Goal: Task Accomplishment & Management: Use online tool/utility

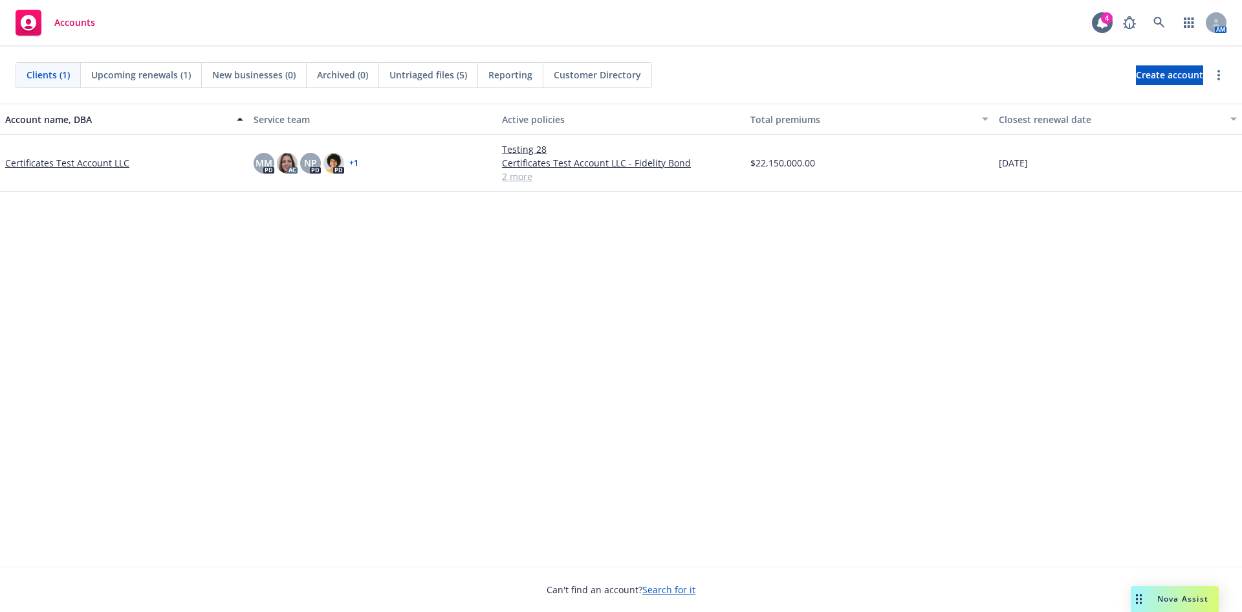
click at [123, 162] on link "Certificates Test Account LLC" at bounding box center [67, 163] width 124 height 14
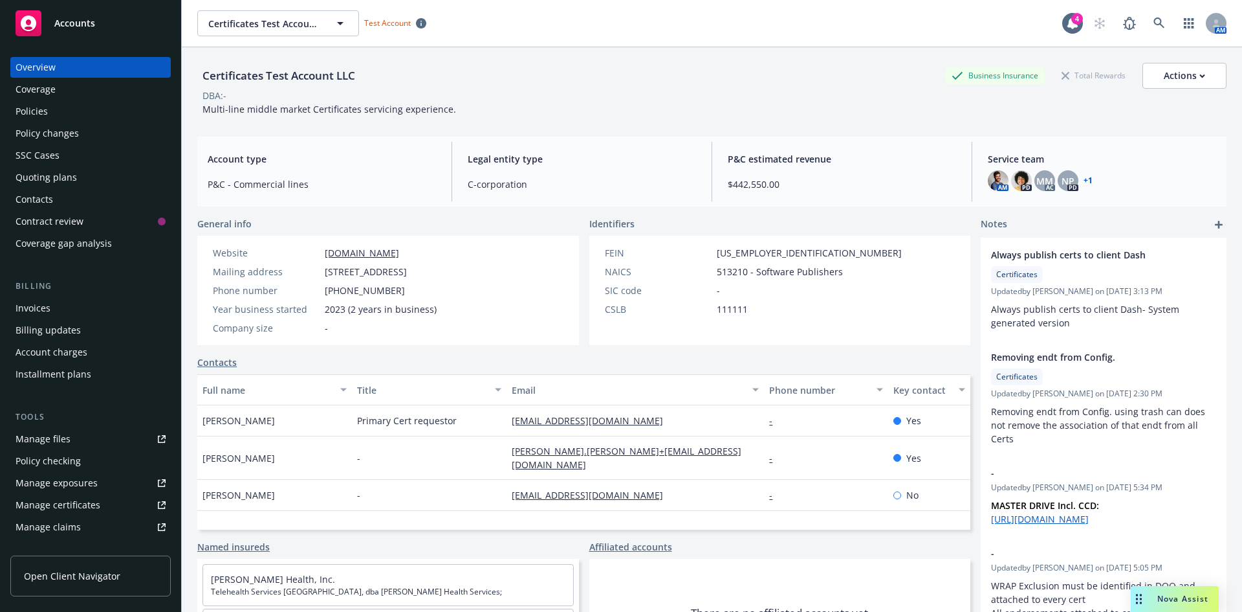
click at [45, 110] on div "Policies" at bounding box center [32, 111] width 32 height 21
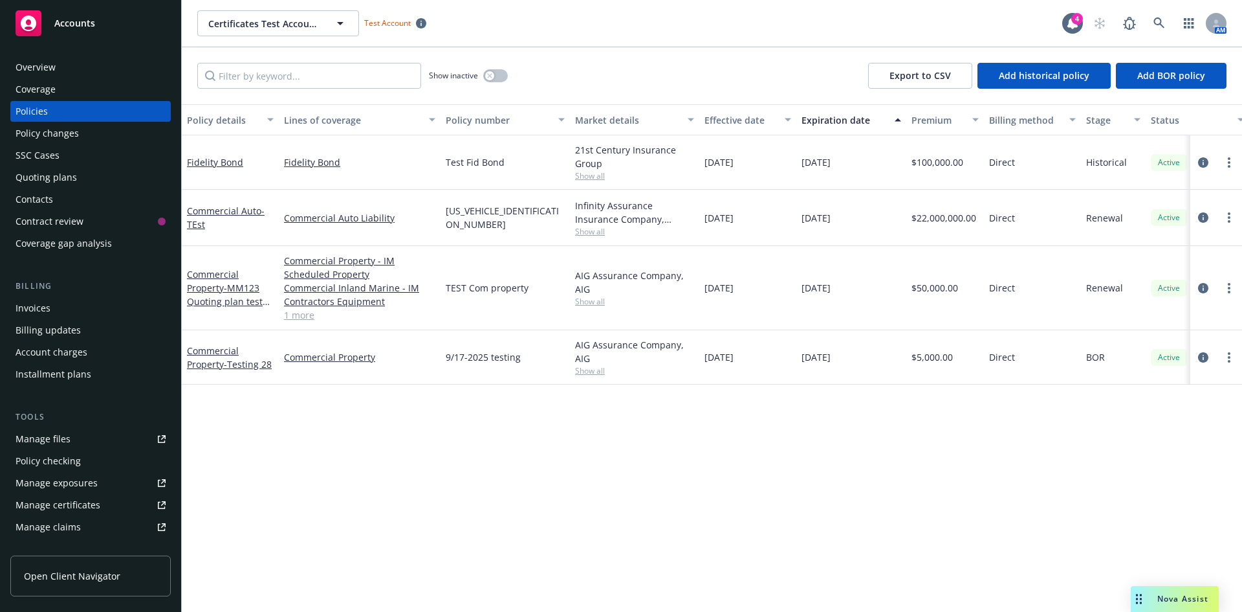
click at [81, 135] on div "Policy changes" at bounding box center [91, 133] width 150 height 21
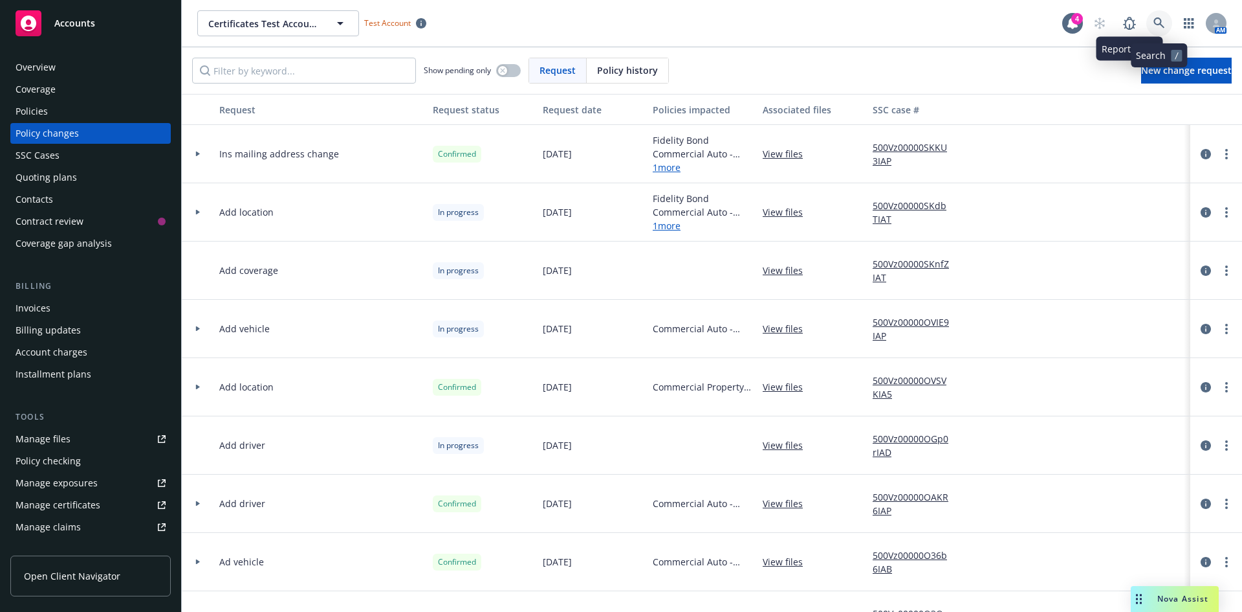
click at [1149, 22] on link at bounding box center [1160, 23] width 26 height 26
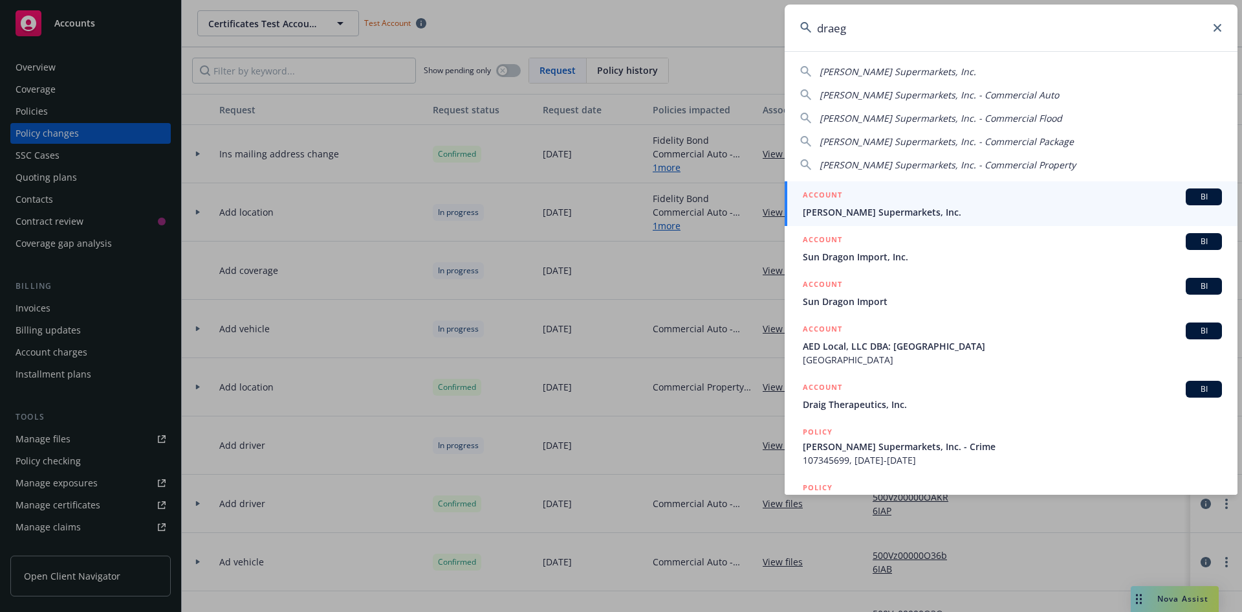
type input "draeg"
click at [975, 206] on span "[PERSON_NAME] Supermarkets, Inc." at bounding box center [1012, 212] width 419 height 14
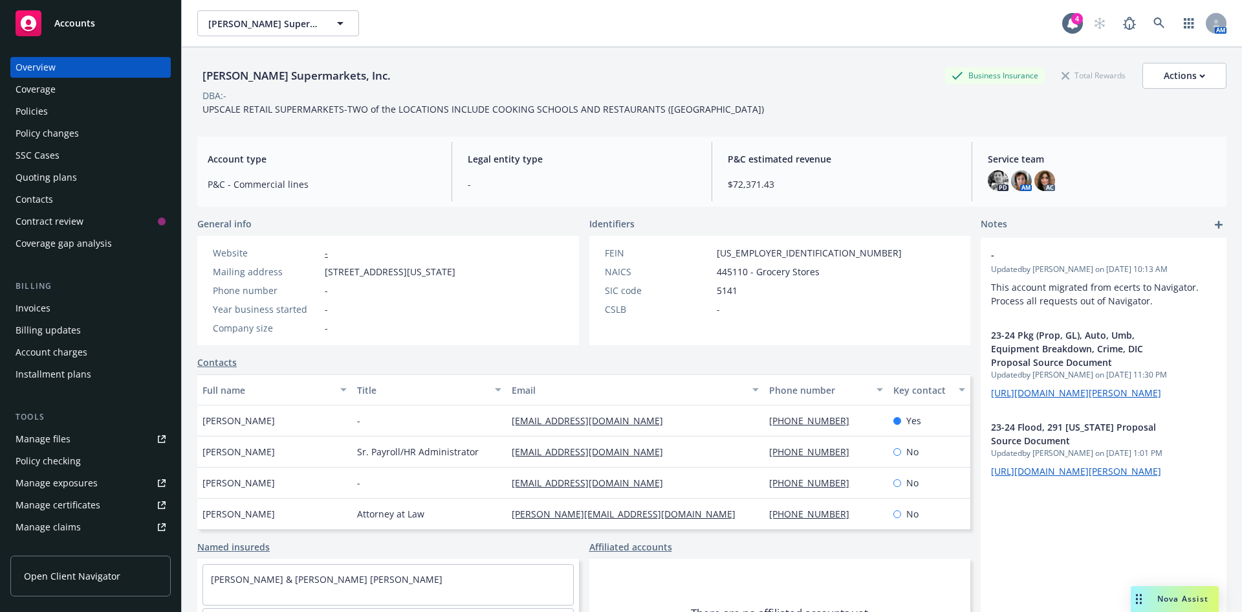
click at [74, 133] on div "Policy changes" at bounding box center [47, 133] width 63 height 21
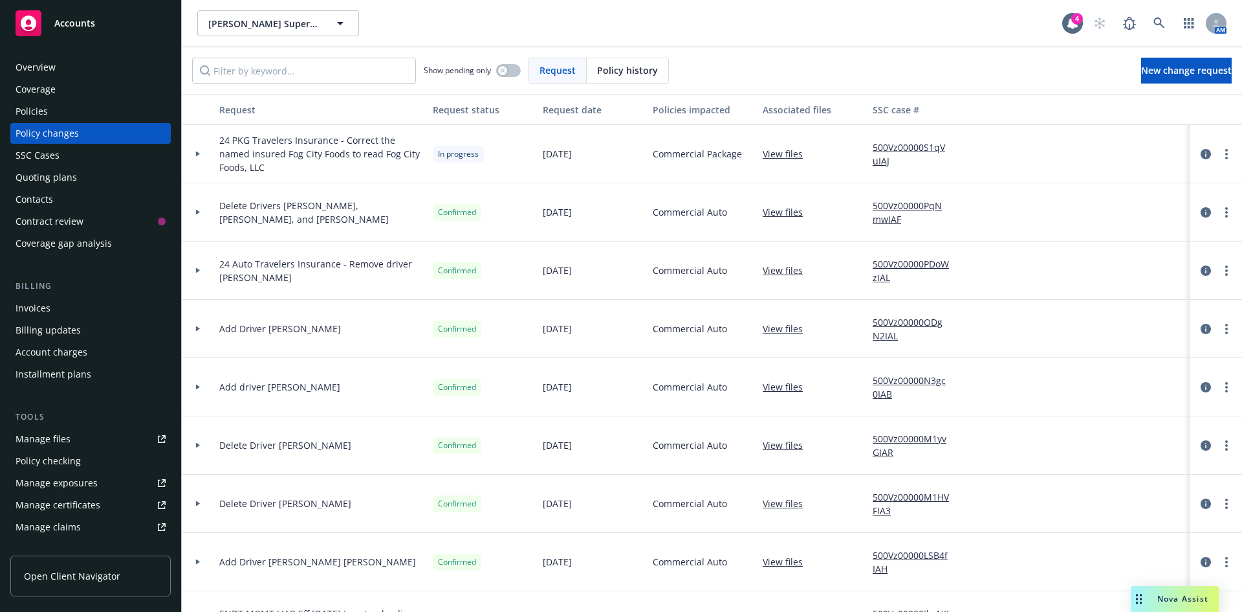
click at [199, 155] on icon at bounding box center [197, 153] width 5 height 5
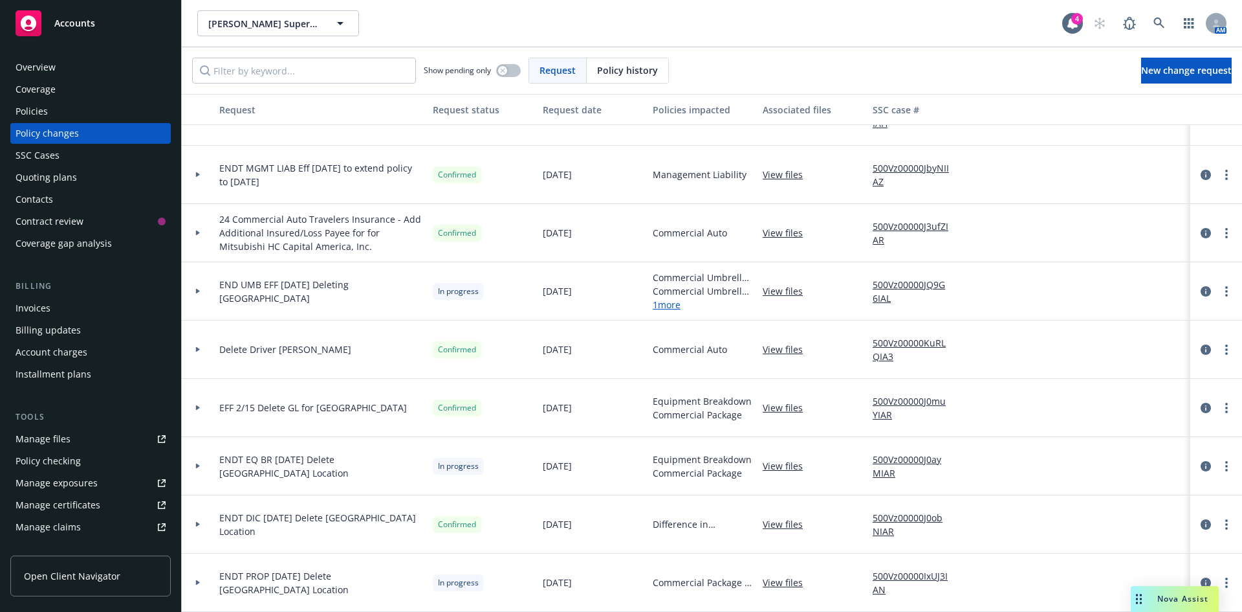
scroll to position [518, 0]
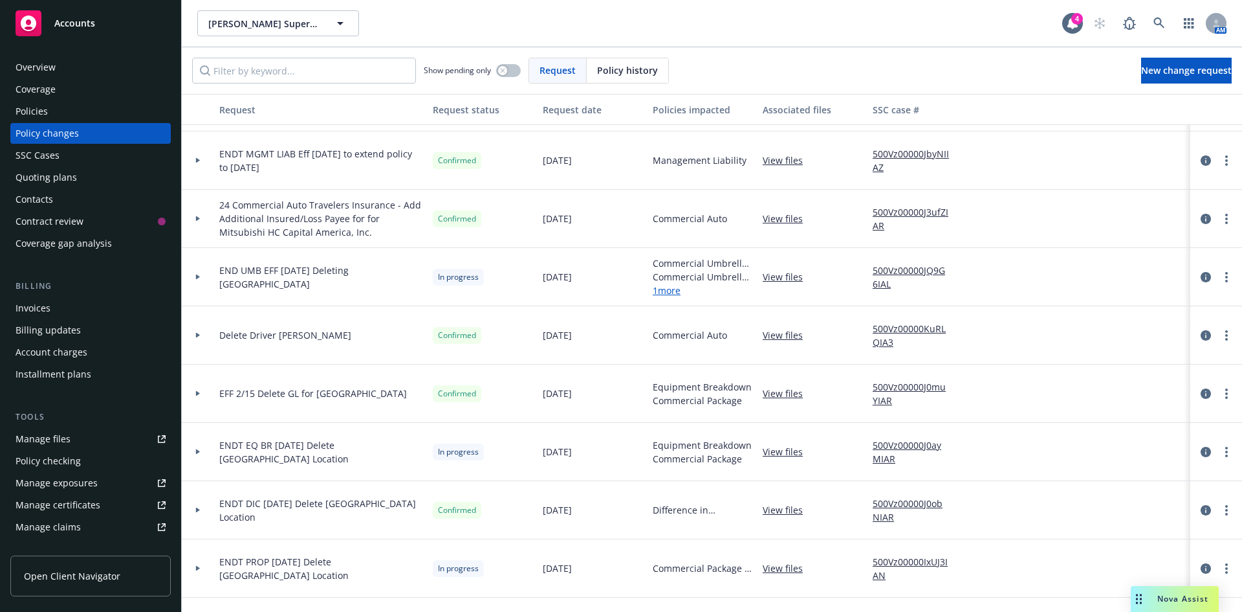
click at [199, 275] on icon at bounding box center [197, 276] width 5 height 5
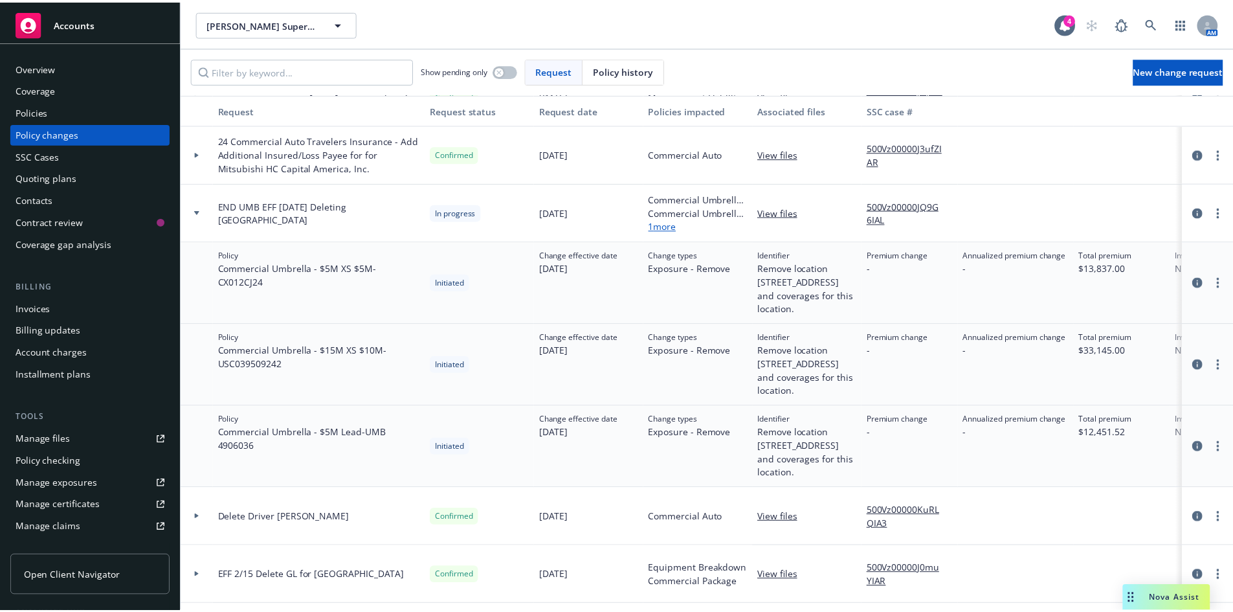
scroll to position [647, 0]
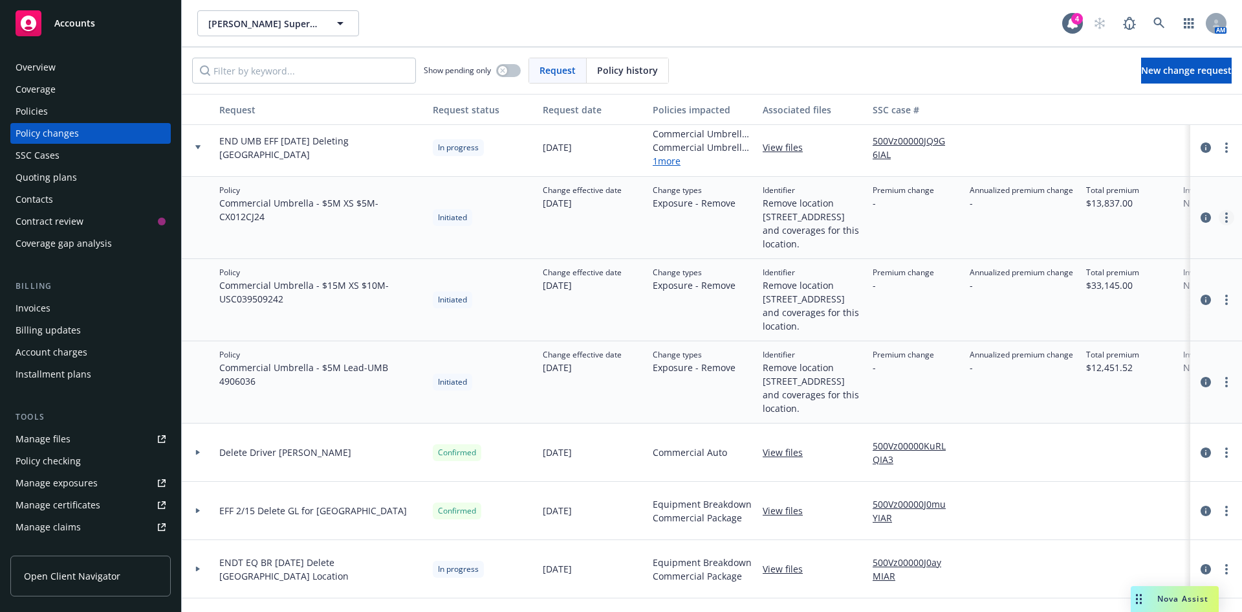
click at [1226, 223] on icon "more" at bounding box center [1227, 217] width 3 height 10
click at [1118, 140] on div at bounding box center [1129, 147] width 97 height 58
click at [1226, 152] on circle "more" at bounding box center [1227, 151] width 3 height 3
click at [1103, 248] on link "Resume workflow" at bounding box center [1113, 252] width 222 height 26
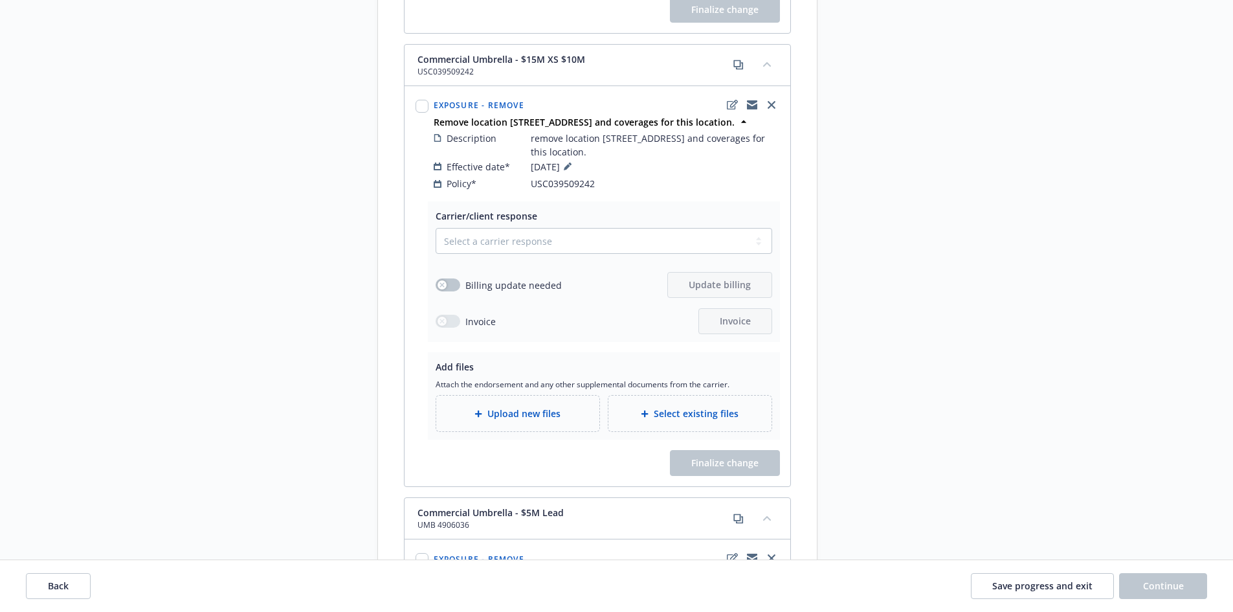
scroll to position [647, 0]
